Goal: Navigation & Orientation: Find specific page/section

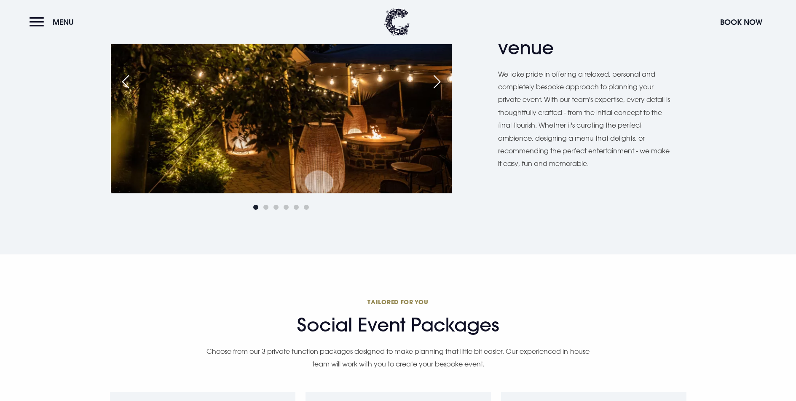
scroll to position [521, 0]
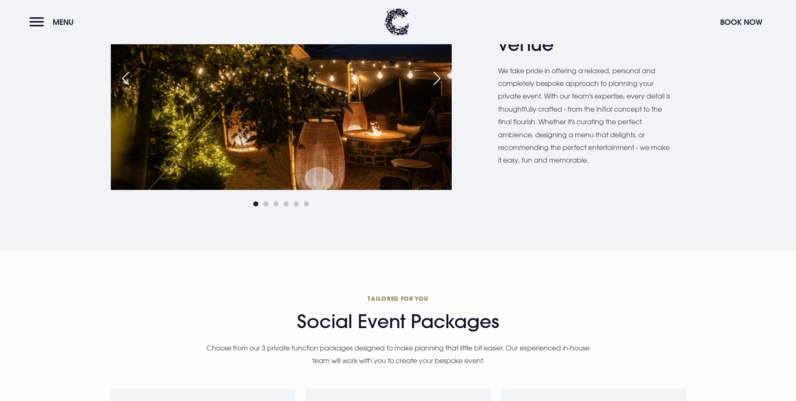
click at [440, 88] on div "Next slide" at bounding box center [436, 78] width 21 height 19
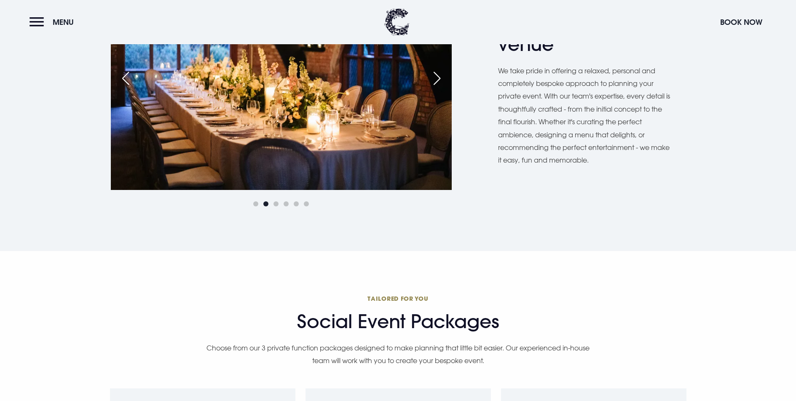
click at [439, 88] on div "Next slide" at bounding box center [436, 78] width 21 height 19
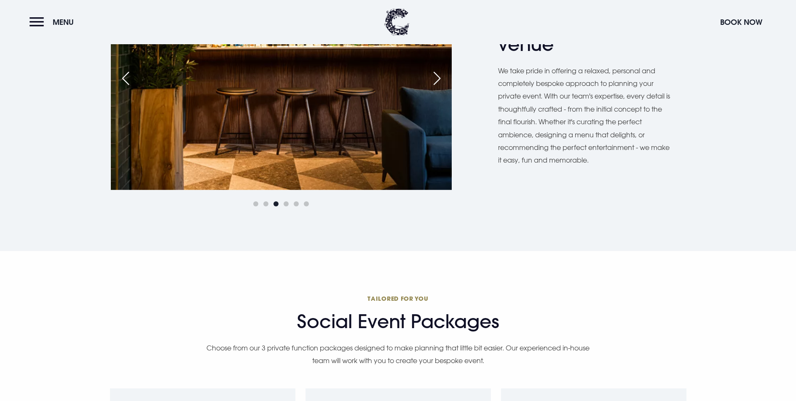
click at [439, 88] on div "Next slide" at bounding box center [436, 78] width 21 height 19
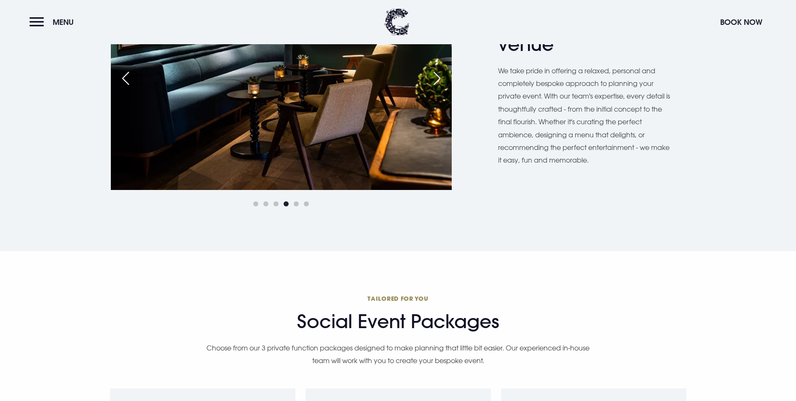
click at [439, 88] on div "Next slide" at bounding box center [436, 78] width 21 height 19
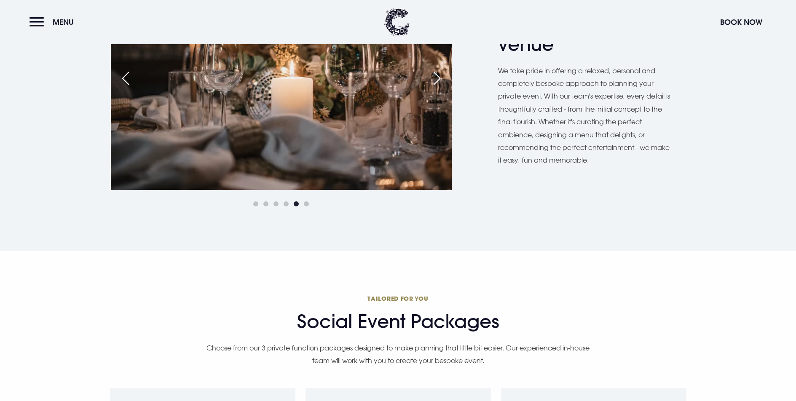
click at [439, 88] on div "Next slide" at bounding box center [436, 78] width 21 height 19
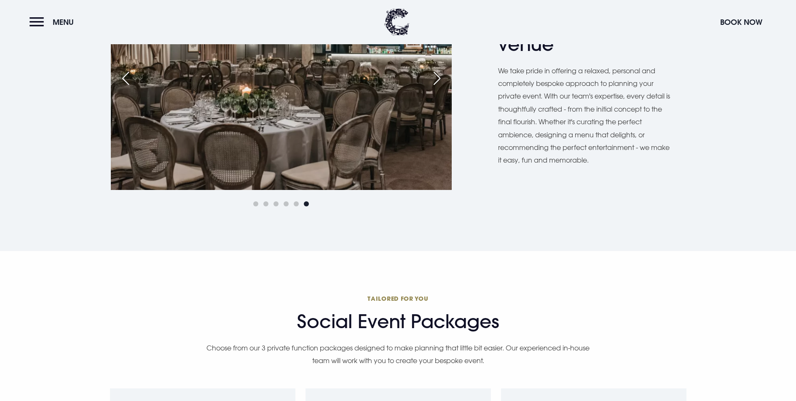
click at [436, 88] on div "Next slide" at bounding box center [436, 78] width 21 height 19
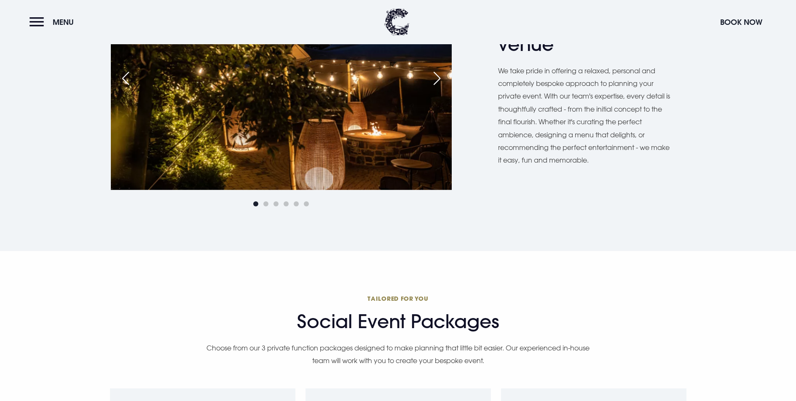
click at [436, 88] on div "Next slide" at bounding box center [436, 78] width 21 height 19
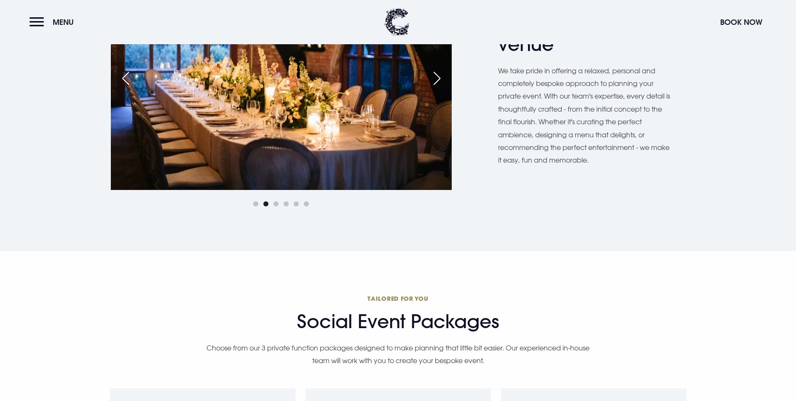
click at [436, 88] on div "Next slide" at bounding box center [436, 78] width 21 height 19
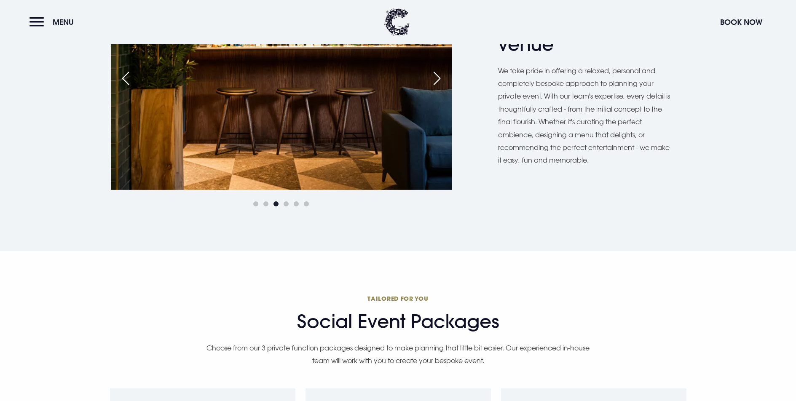
click at [439, 88] on div "Next slide" at bounding box center [436, 78] width 21 height 19
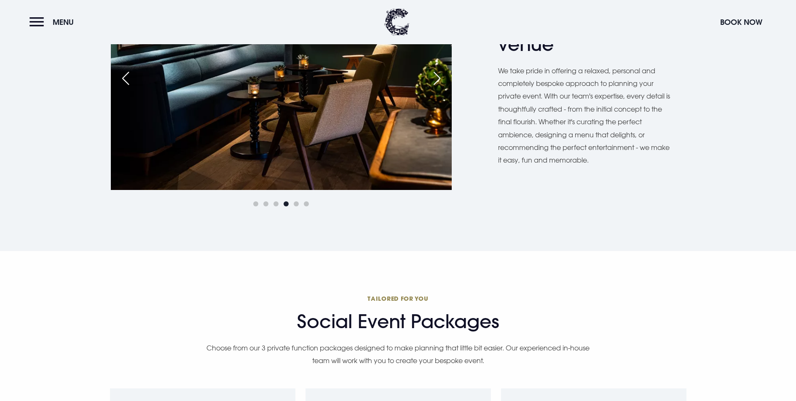
click at [439, 88] on div "Next slide" at bounding box center [436, 78] width 21 height 19
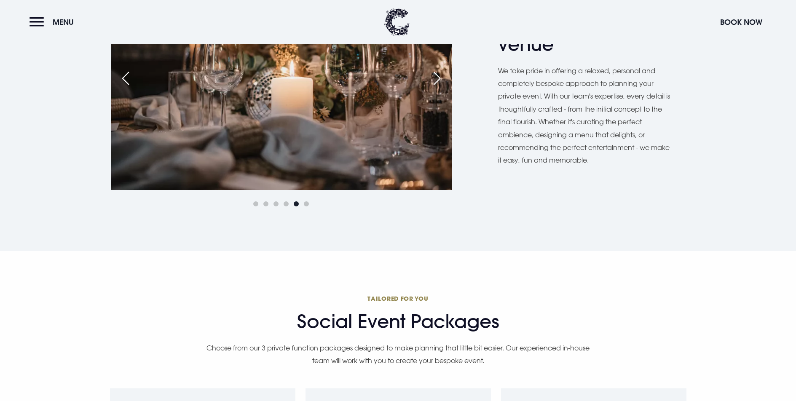
click at [439, 88] on div "Next slide" at bounding box center [436, 78] width 21 height 19
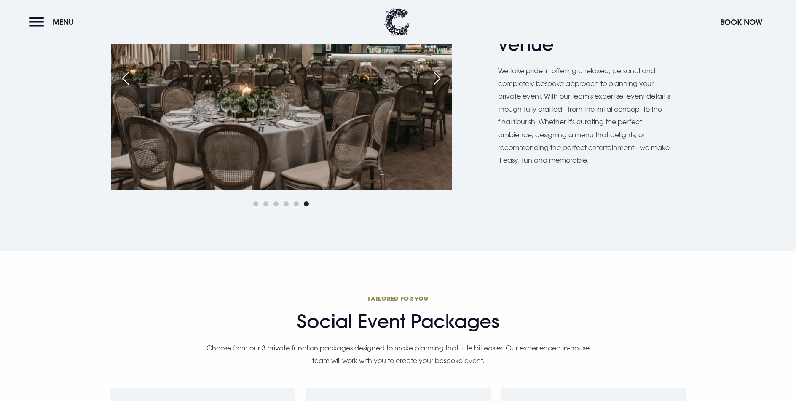
click at [439, 88] on div "Next slide" at bounding box center [436, 78] width 21 height 19
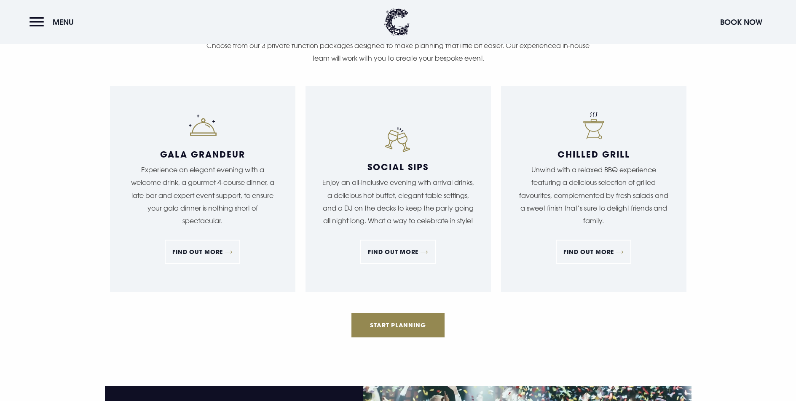
scroll to position [843, 0]
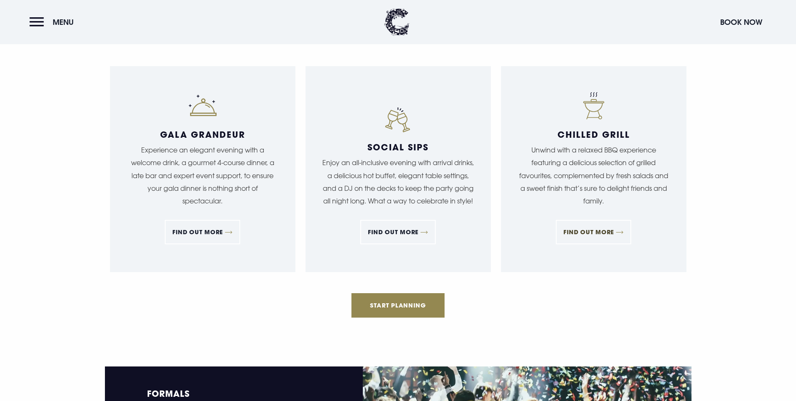
click at [605, 244] on link "FIND OUT MORE" at bounding box center [593, 232] width 75 height 24
